Goal: Task Accomplishment & Management: Manage account settings

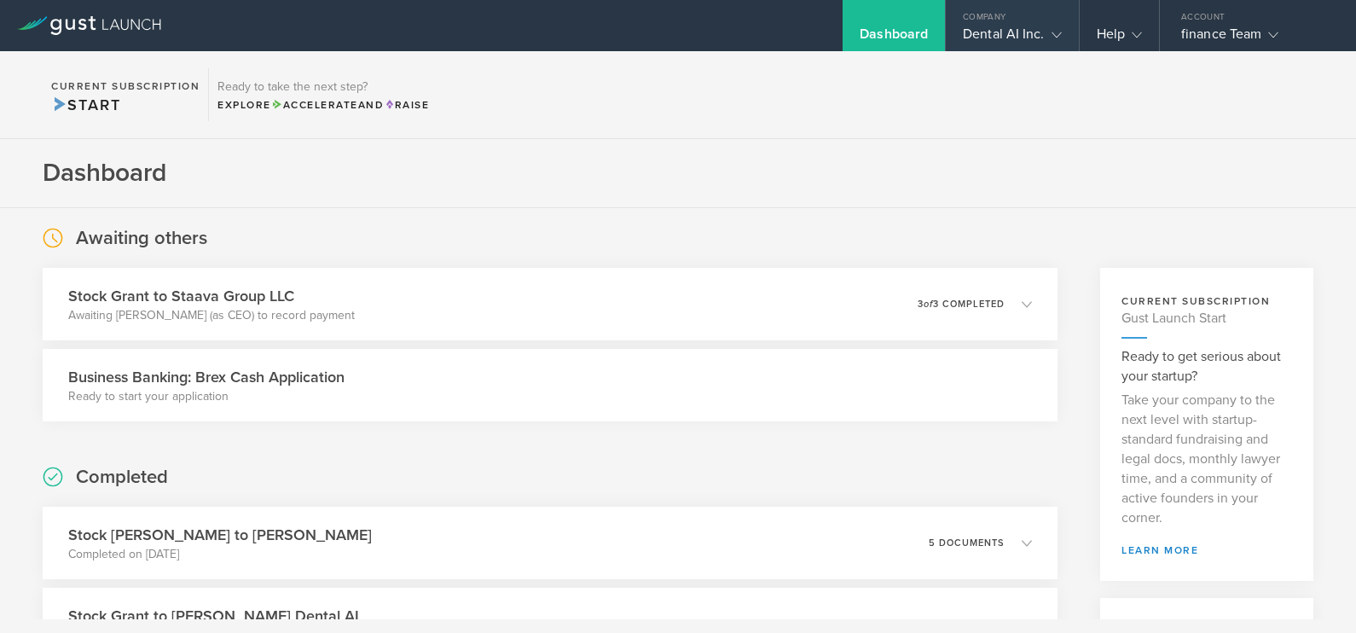
click at [1000, 43] on div "Dental AI Inc." at bounding box center [1012, 39] width 98 height 26
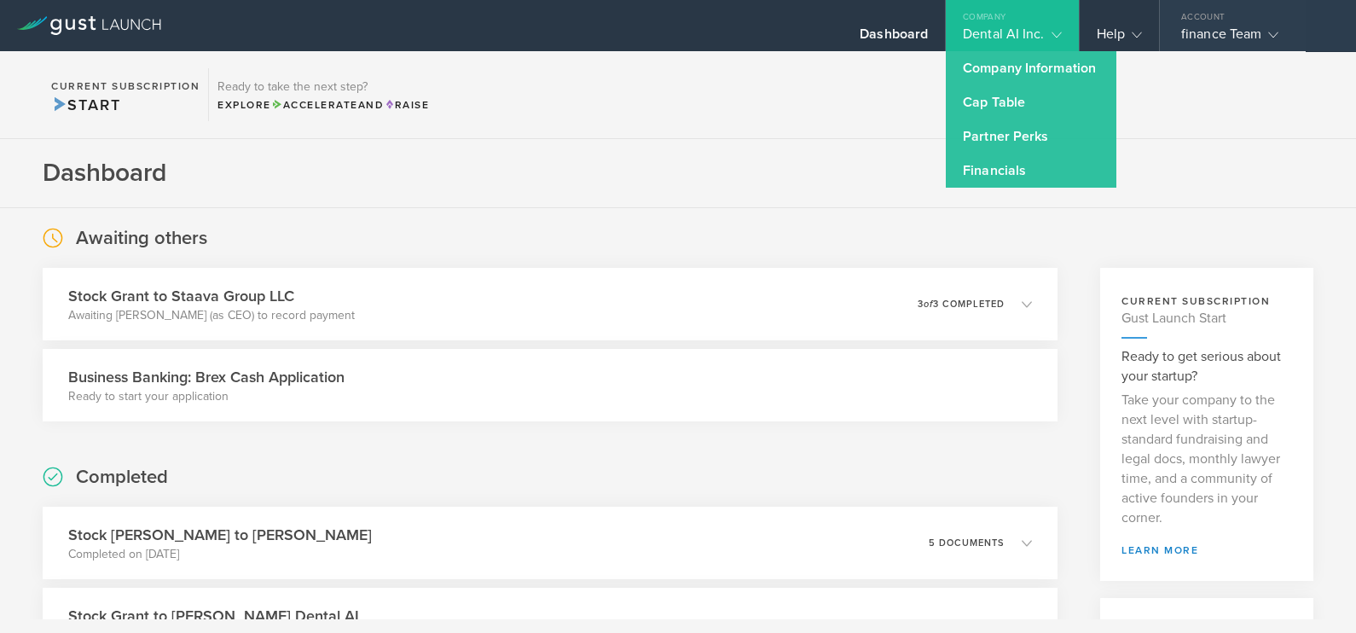
click at [1247, 35] on div "finance Team" at bounding box center [1253, 39] width 145 height 26
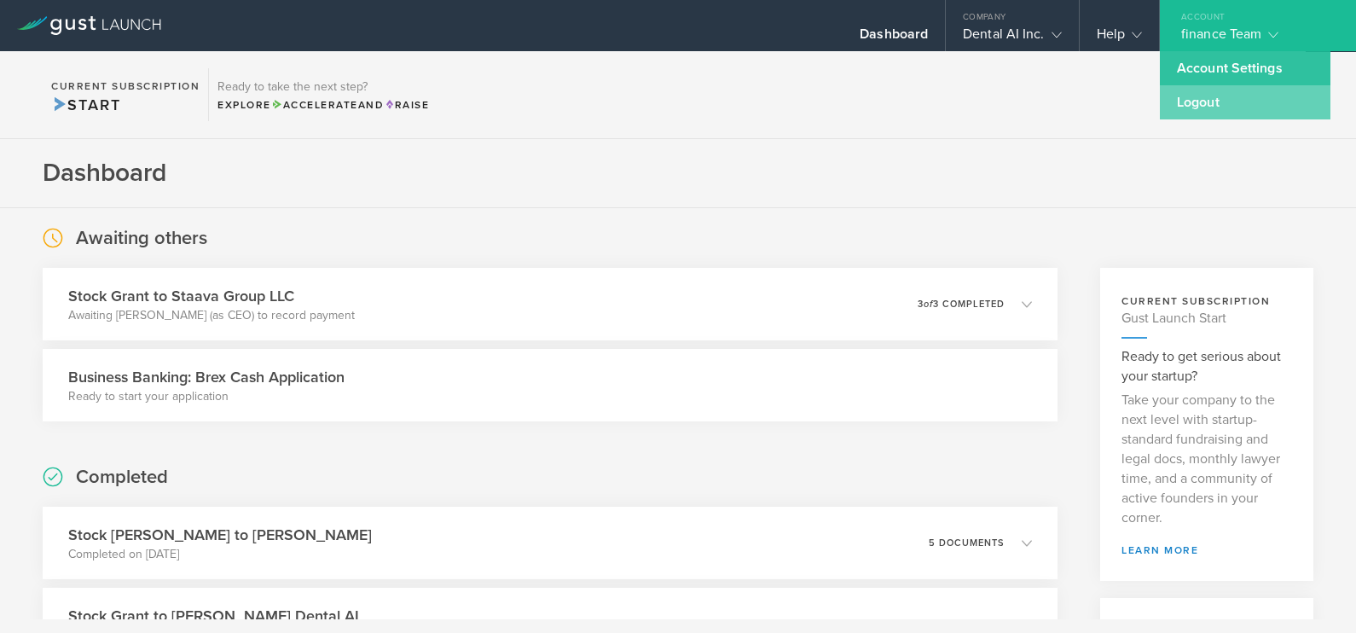
click at [1220, 107] on link "Logout" at bounding box center [1245, 102] width 171 height 34
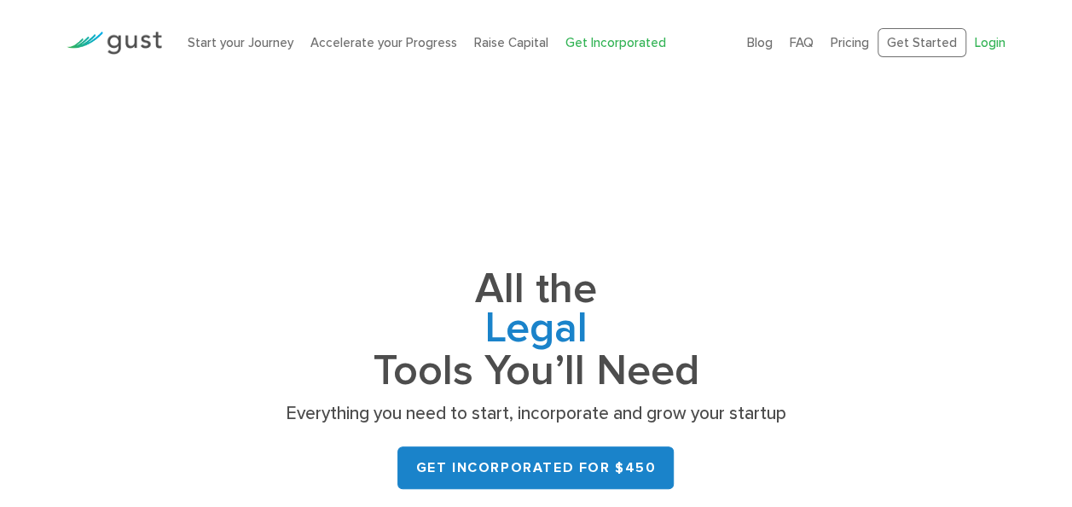
click at [991, 46] on link "Login" at bounding box center [990, 42] width 31 height 15
